Goal: Navigation & Orientation: Find specific page/section

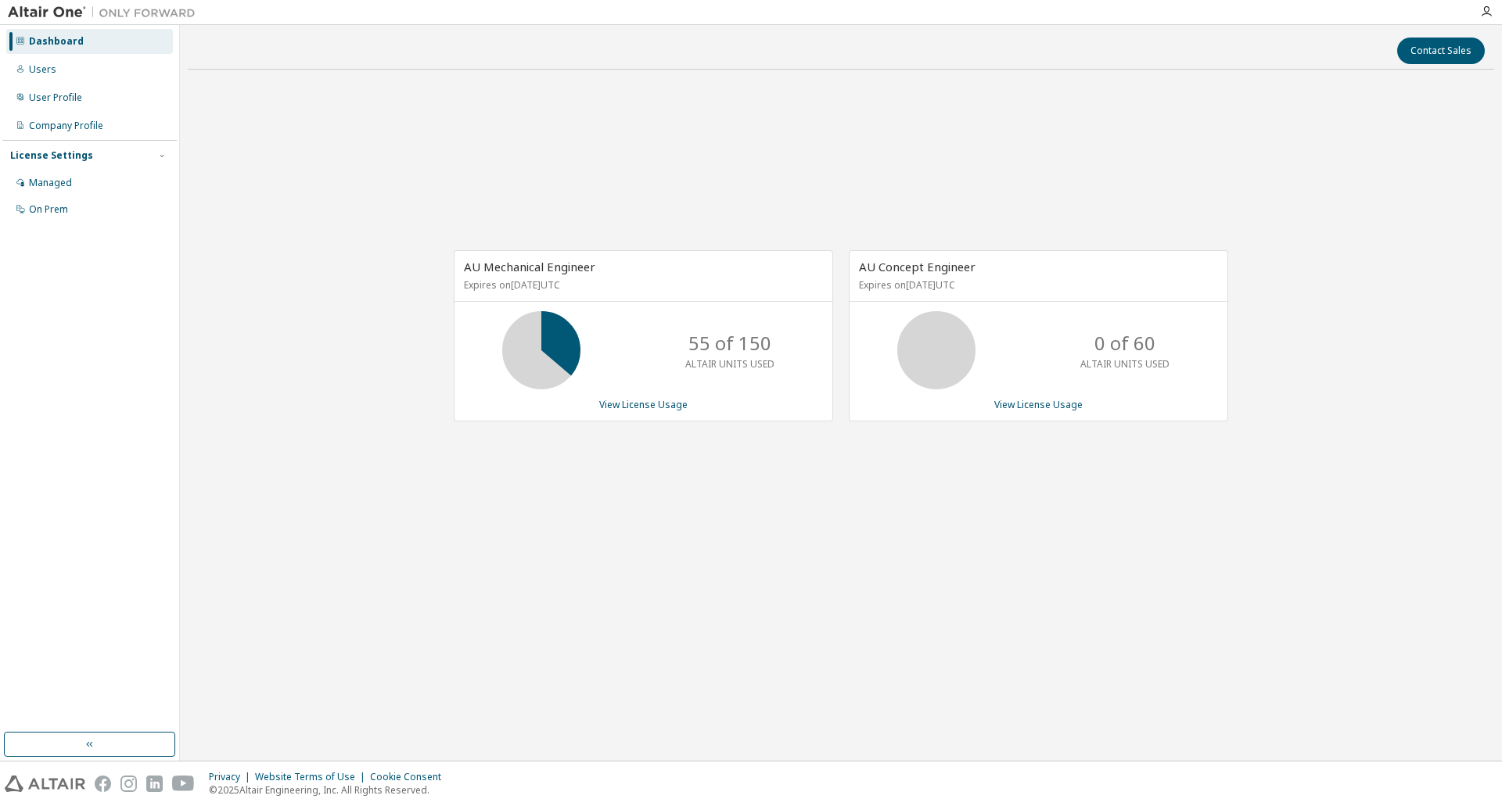
click at [663, 543] on div "AU Mechanical Engineer Expires on [DATE] UTC 55 of 150 ALTAIR UNITS USED View L…" at bounding box center [841, 344] width 1306 height 524
